Goal: Find specific page/section: Find specific page/section

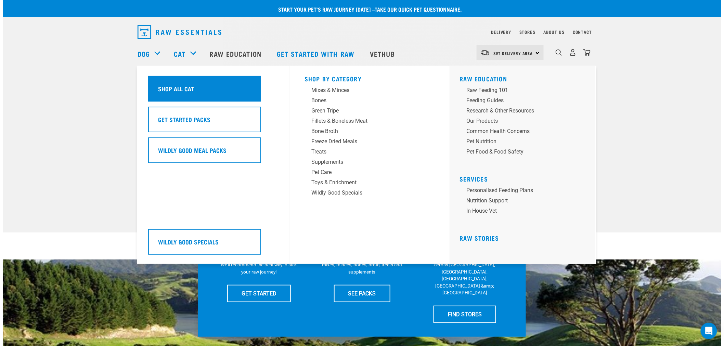
click at [168, 89] on h5 "Shop All Cat" at bounding box center [176, 88] width 36 height 9
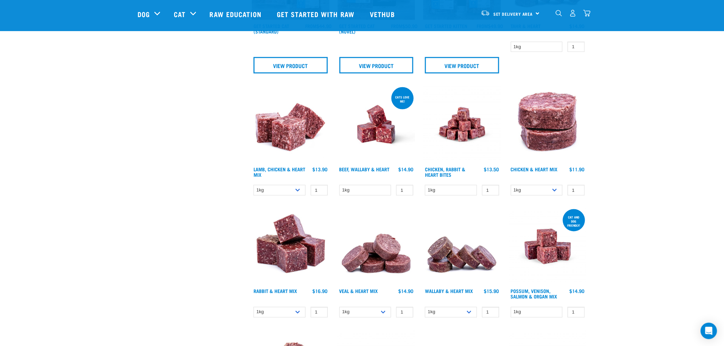
scroll to position [304, 0]
click at [283, 256] on img at bounding box center [291, 247] width 78 height 78
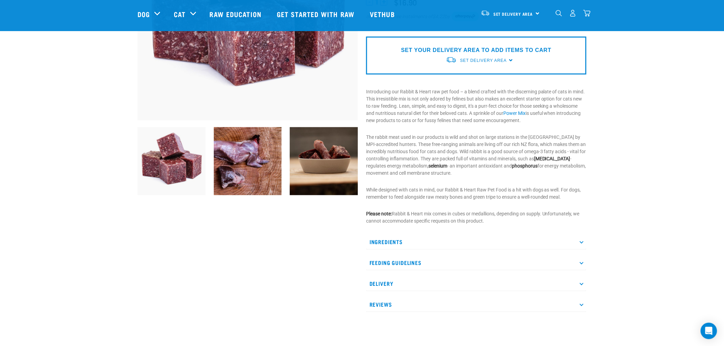
scroll to position [152, 0]
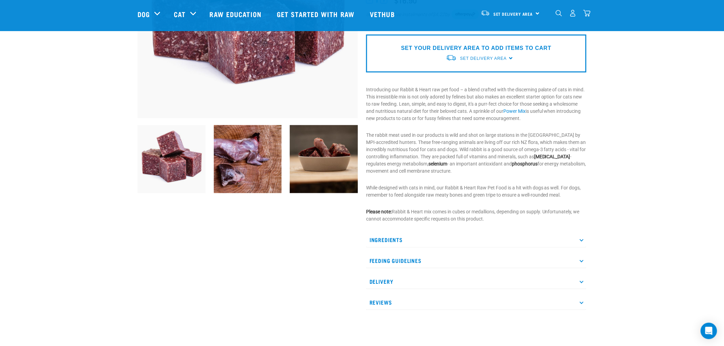
click at [583, 238] on icon at bounding box center [582, 240] width 4 height 4
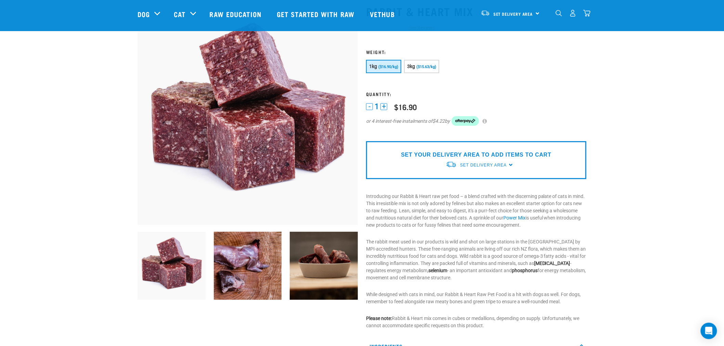
scroll to position [38, 0]
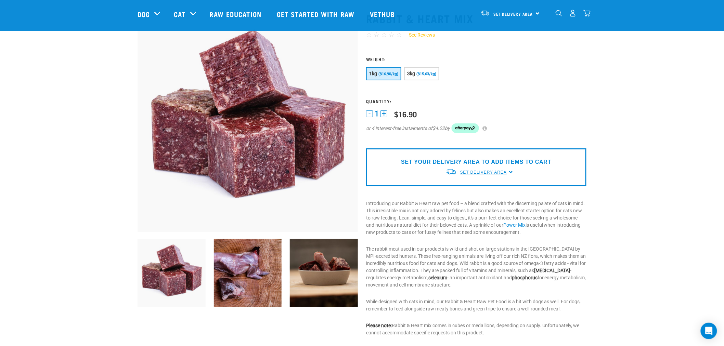
click at [479, 171] on span "Set Delivery Area" at bounding box center [483, 172] width 47 height 5
click at [475, 188] on link "[GEOGRAPHIC_DATA]" at bounding box center [480, 188] width 68 height 11
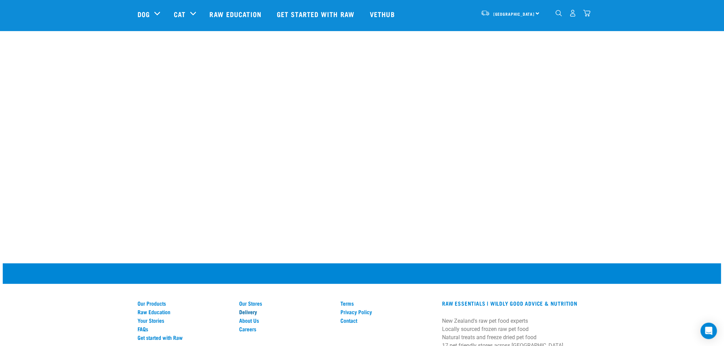
scroll to position [659, 0]
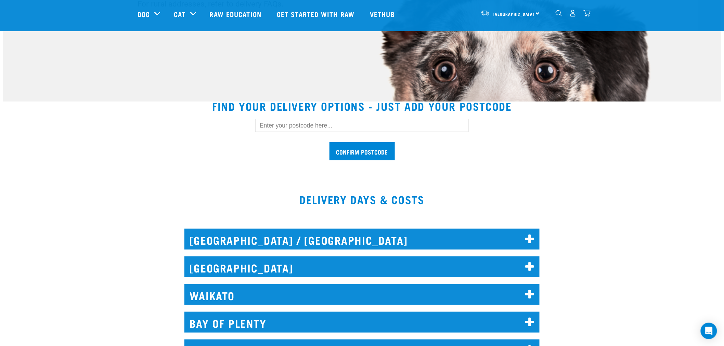
scroll to position [76, 0]
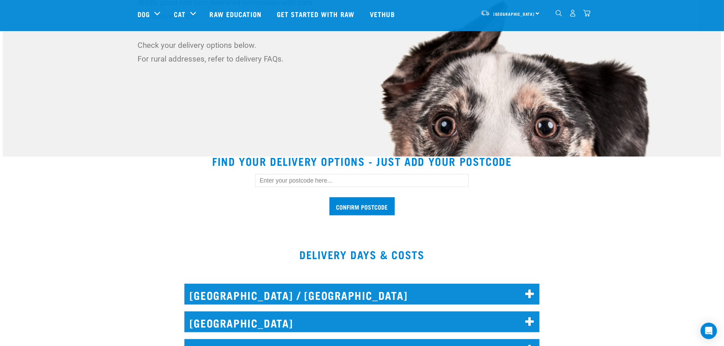
click at [290, 179] on input "text" at bounding box center [362, 180] width 214 height 13
type input "5036"
click at [330, 197] on input "Confirm postcode" at bounding box center [362, 206] width 65 height 18
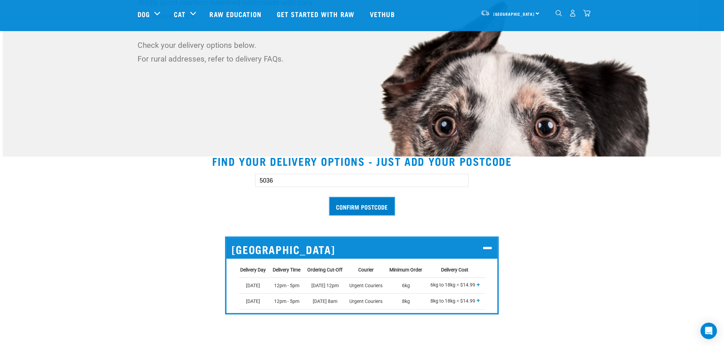
click at [354, 209] on input "Confirm postcode" at bounding box center [362, 206] width 65 height 18
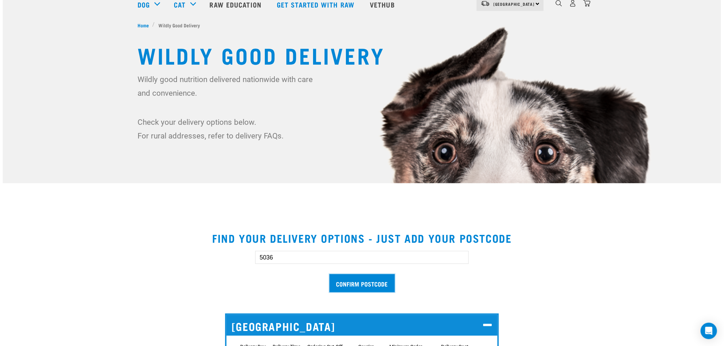
scroll to position [0, 0]
